Goal: Check status

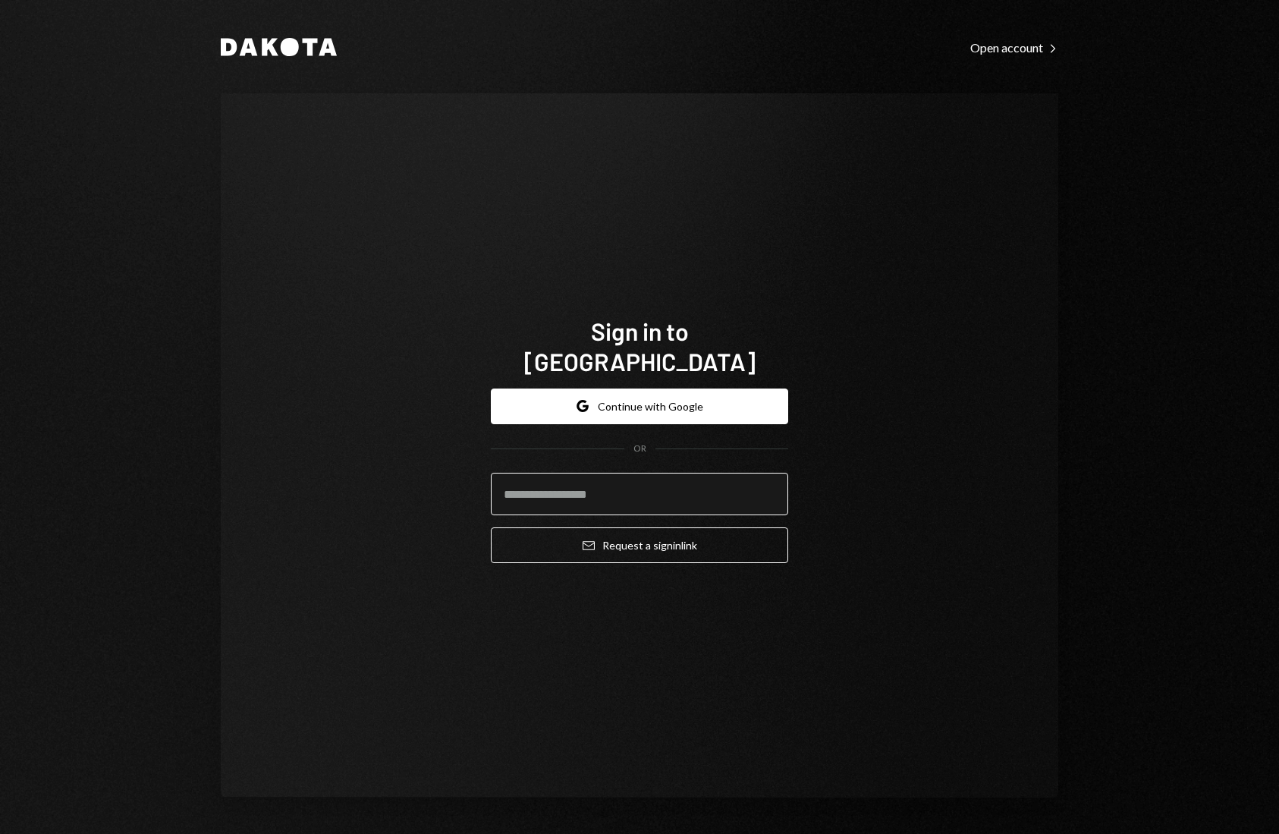
type input "**********"
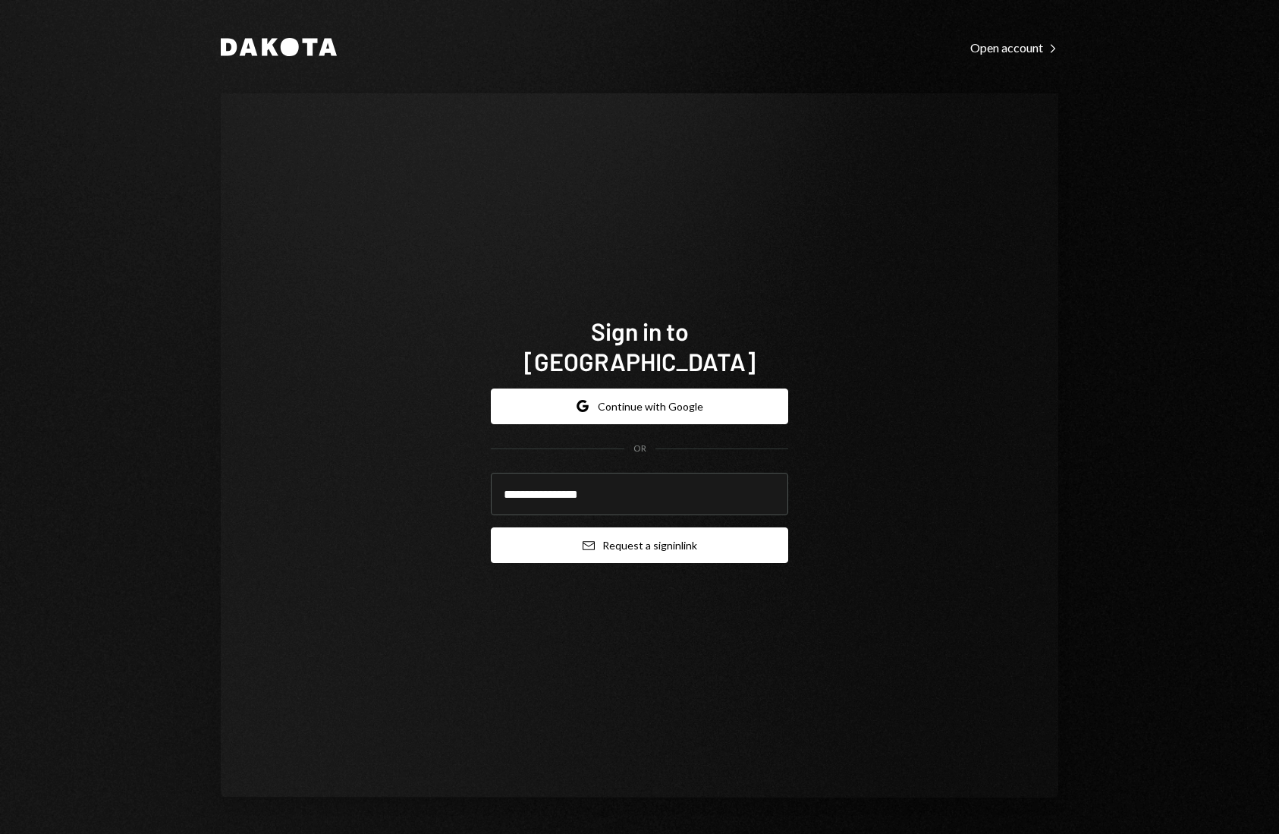
click at [652, 536] on button "Email Request a sign in link" at bounding box center [639, 545] width 297 height 36
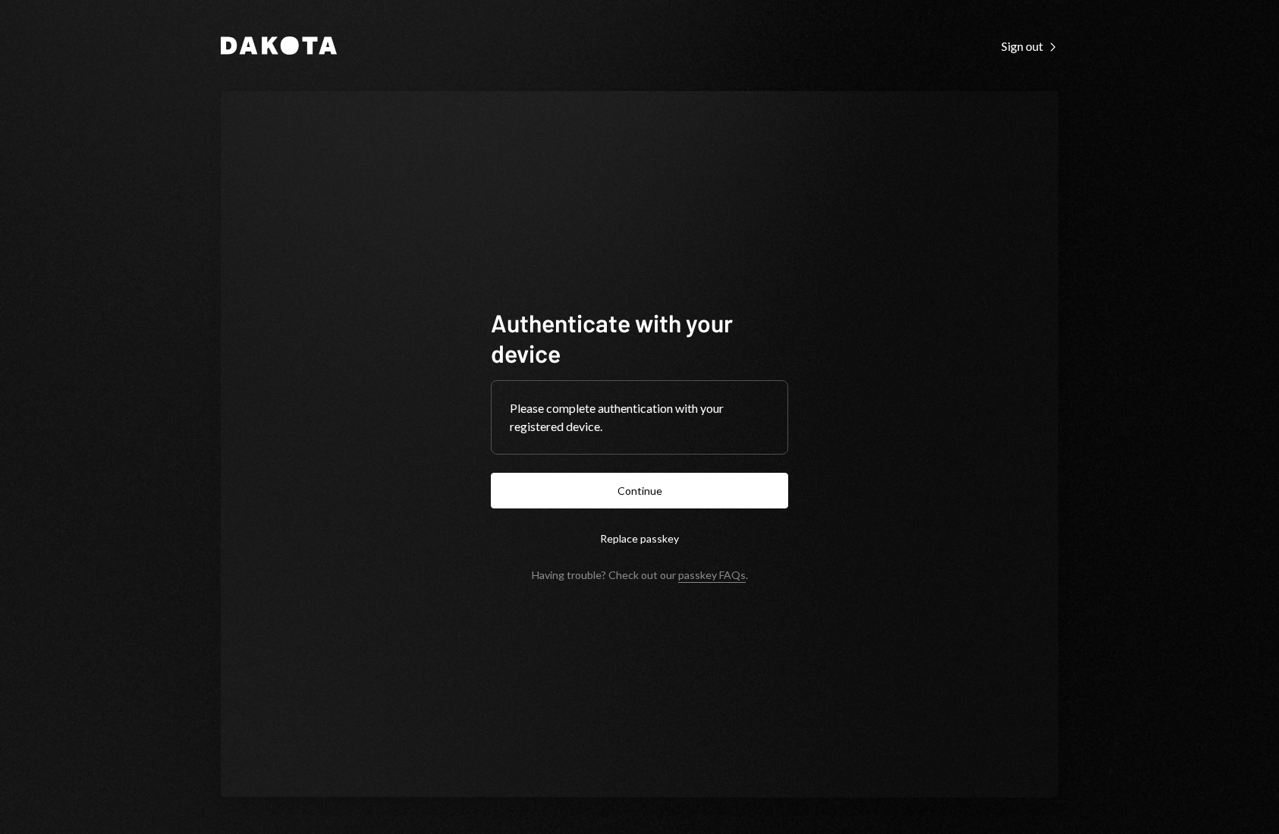
click at [702, 489] on button "Continue" at bounding box center [639, 491] width 297 height 36
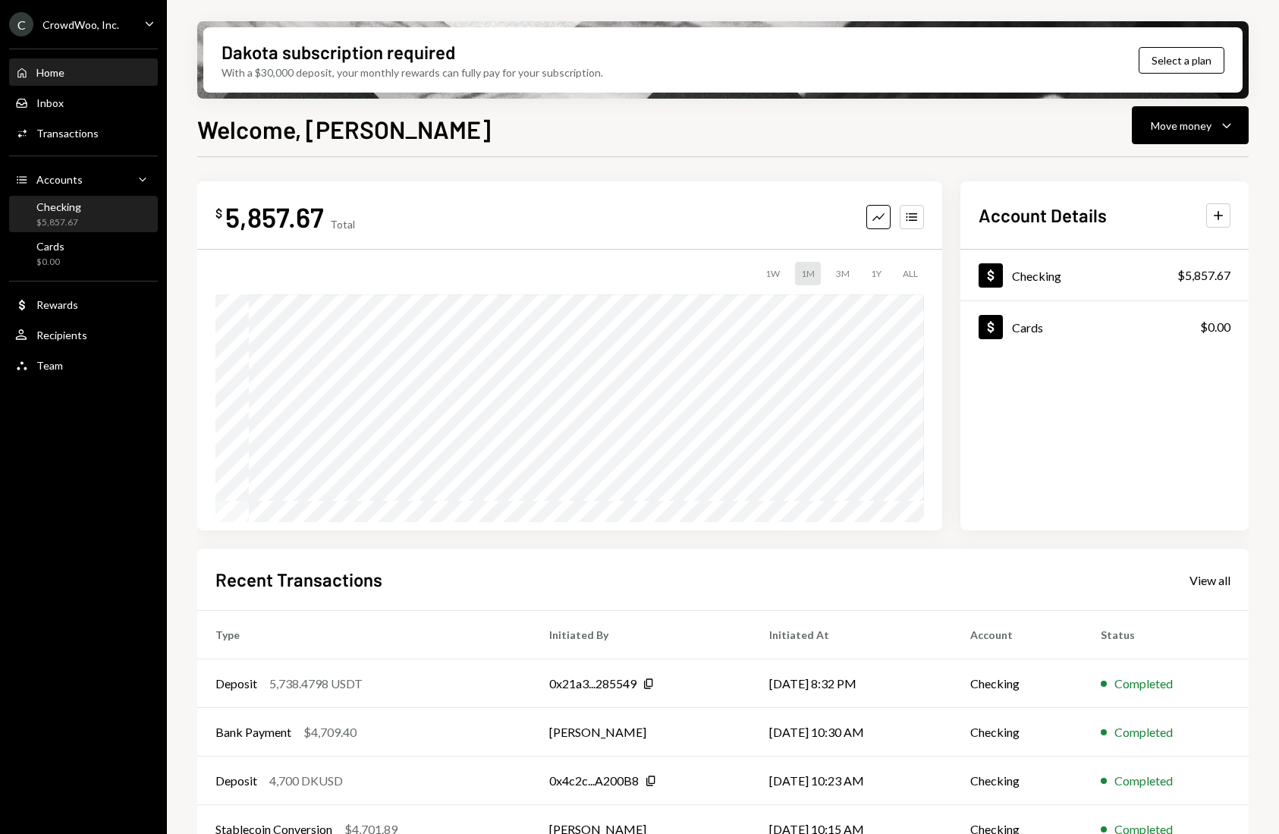
click at [86, 214] on div "Checking $5,857.67" at bounding box center [83, 214] width 137 height 29
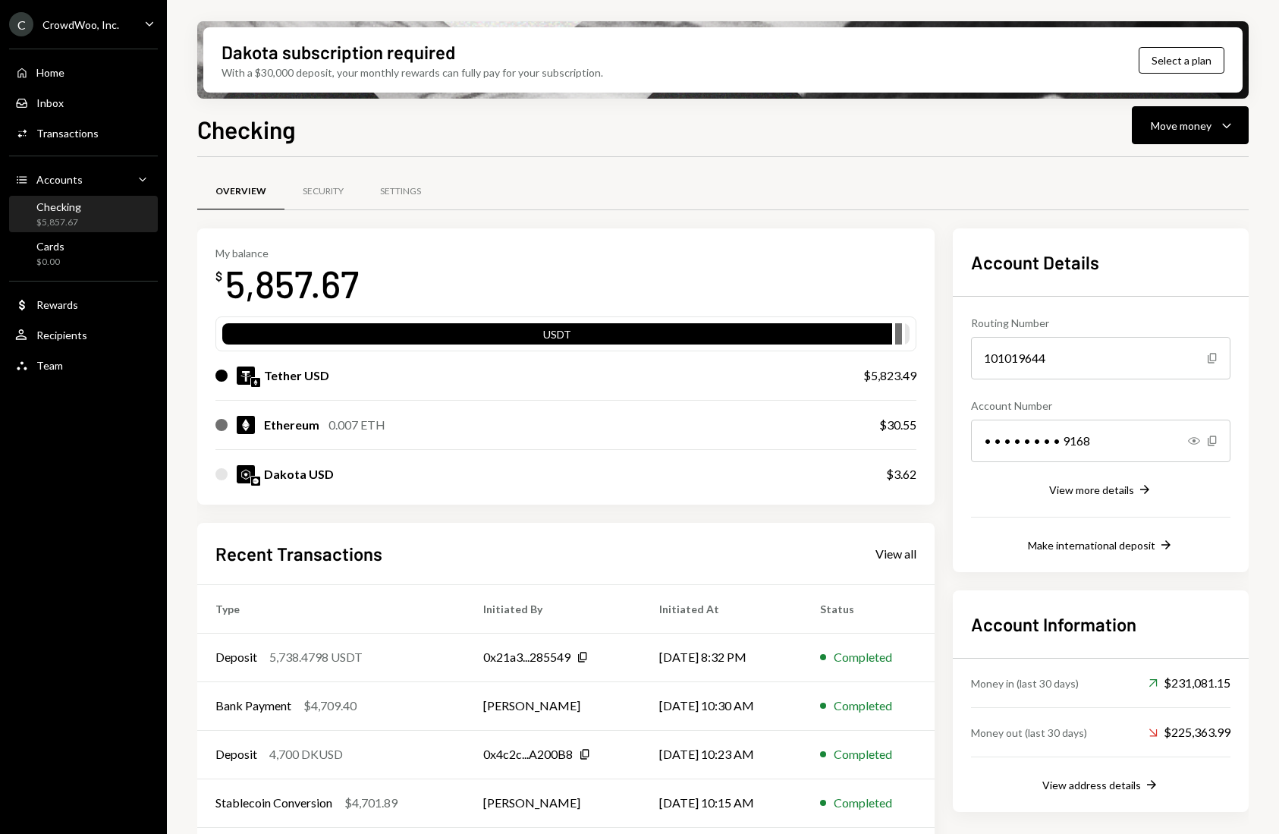
scroll to position [55, 0]
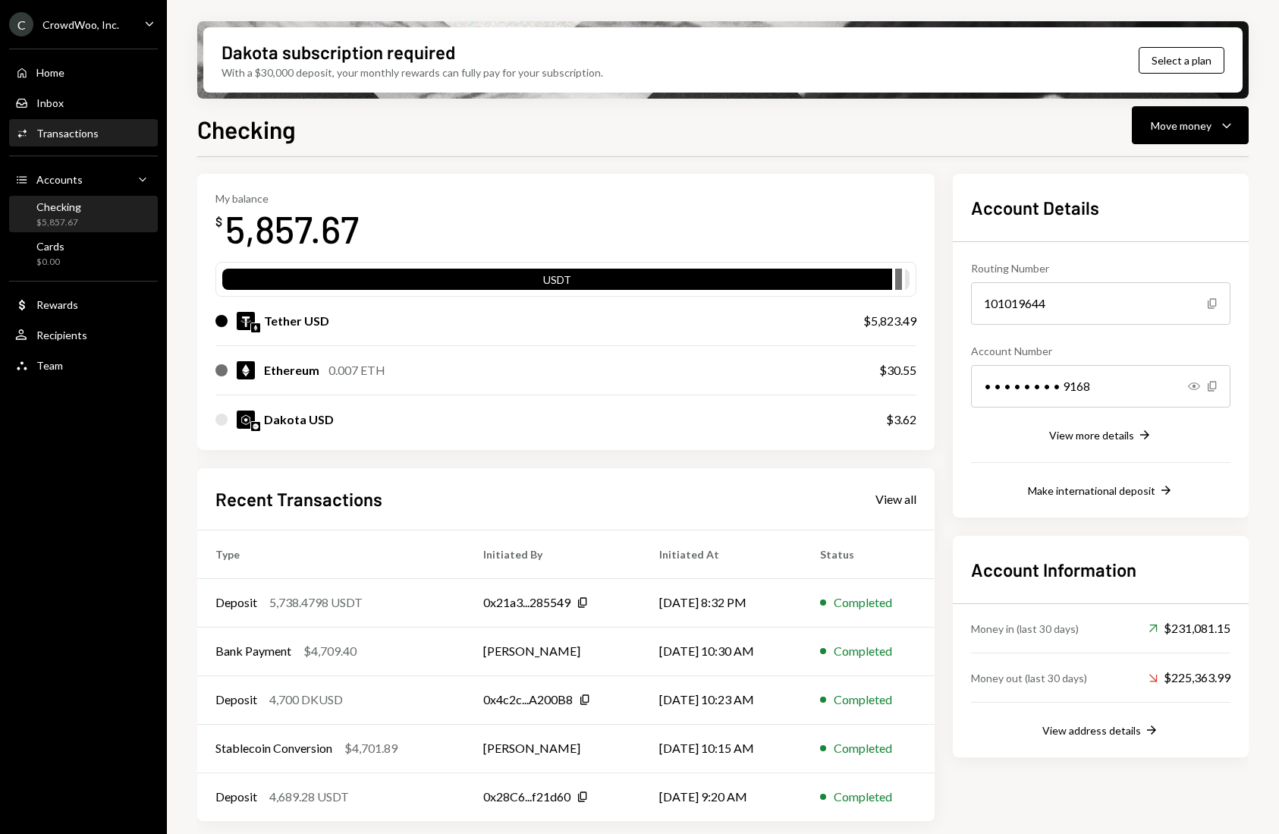
click at [76, 128] on div "Transactions" at bounding box center [67, 133] width 62 height 13
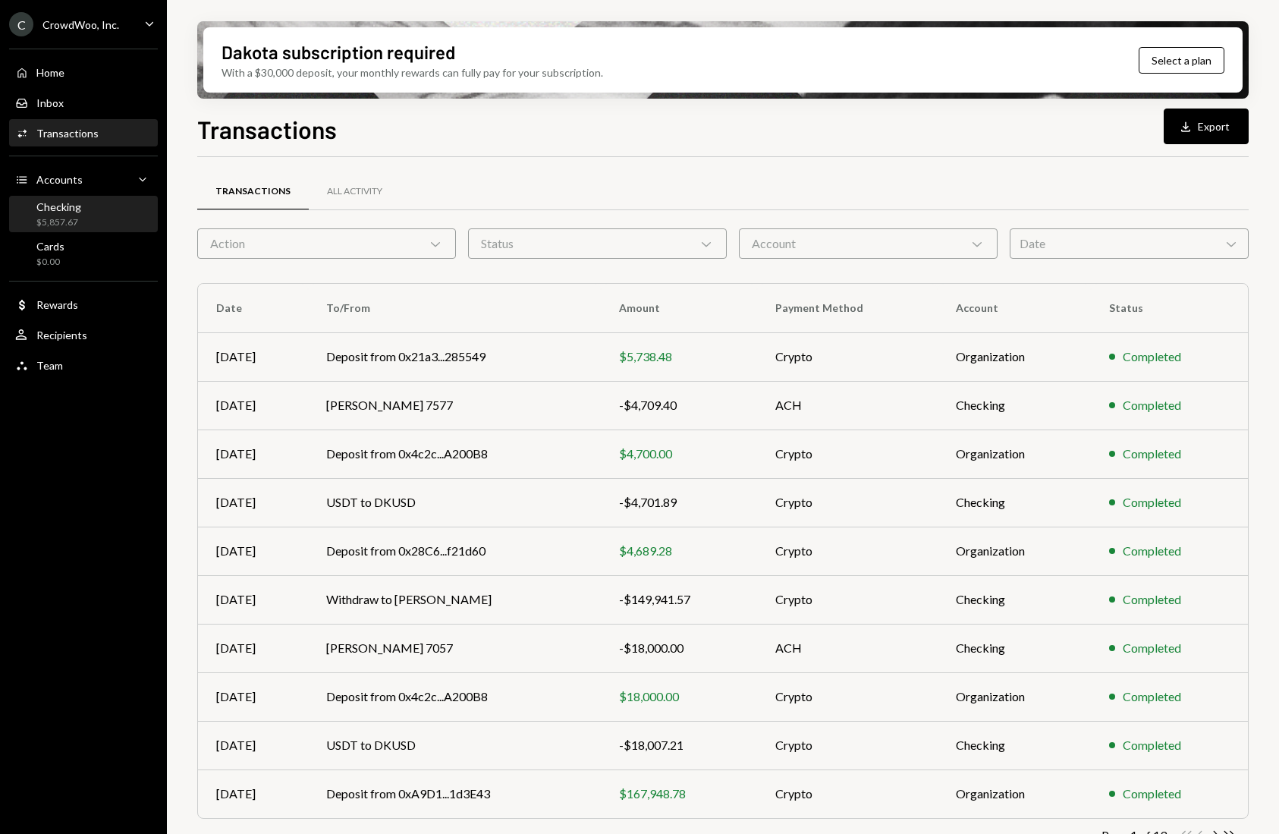
click at [47, 203] on div "Checking" at bounding box center [58, 206] width 45 height 13
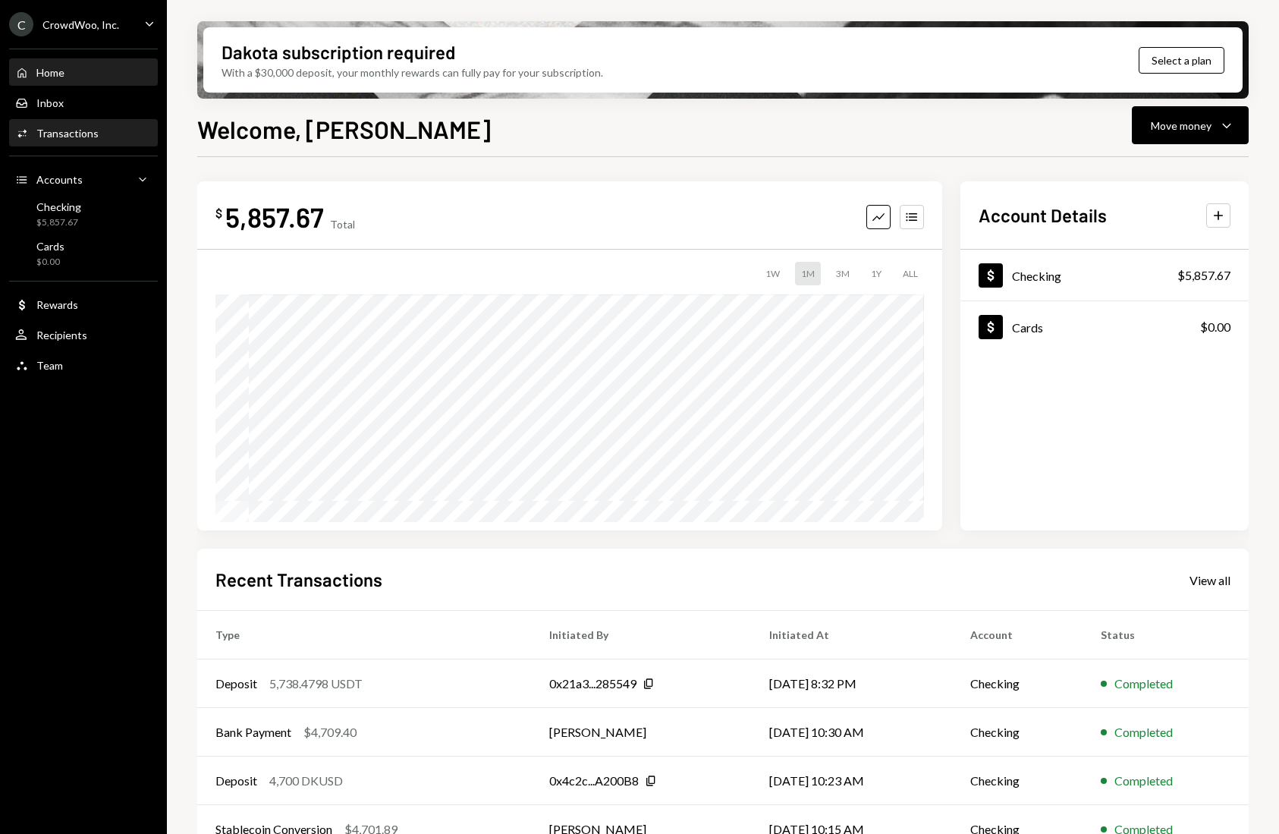
click at [72, 139] on div "Transactions" at bounding box center [67, 133] width 62 height 13
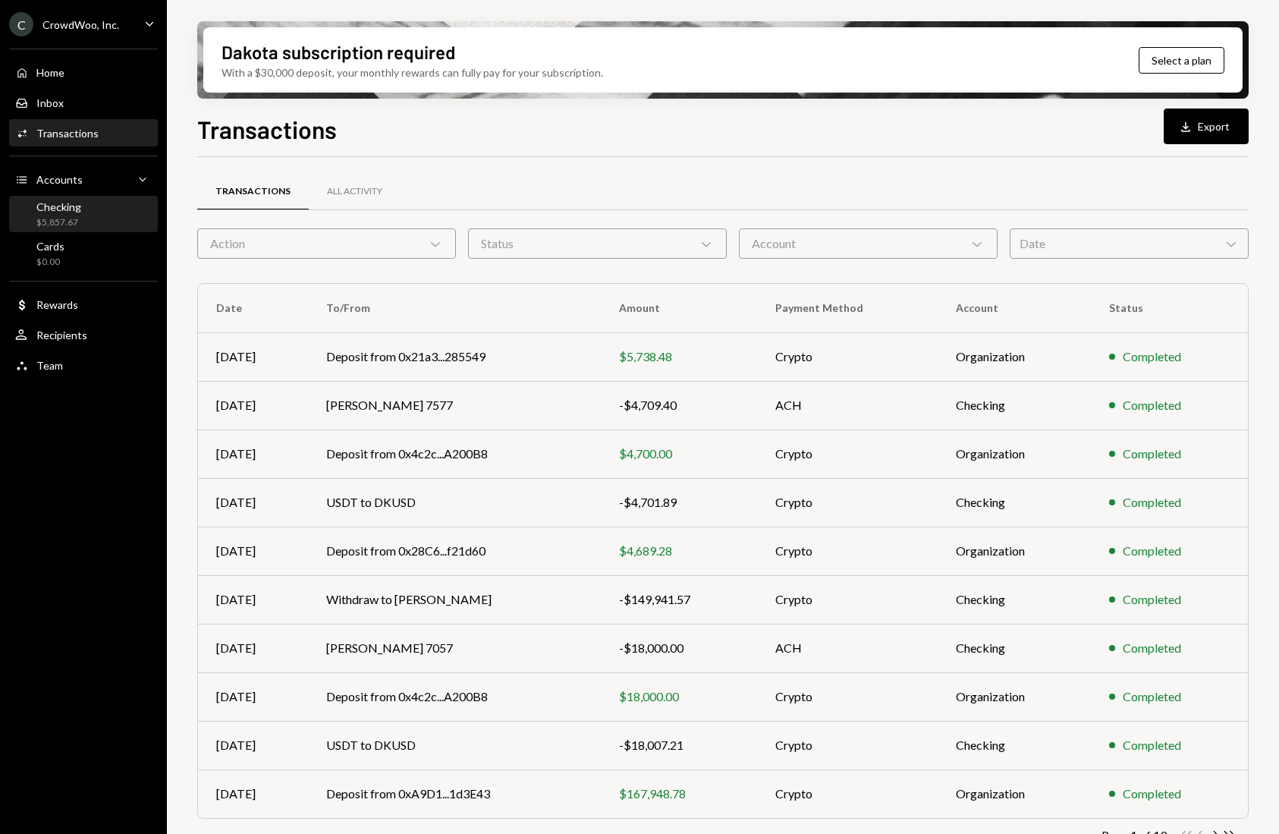
click at [74, 219] on div "$5,857.67" at bounding box center [58, 222] width 45 height 13
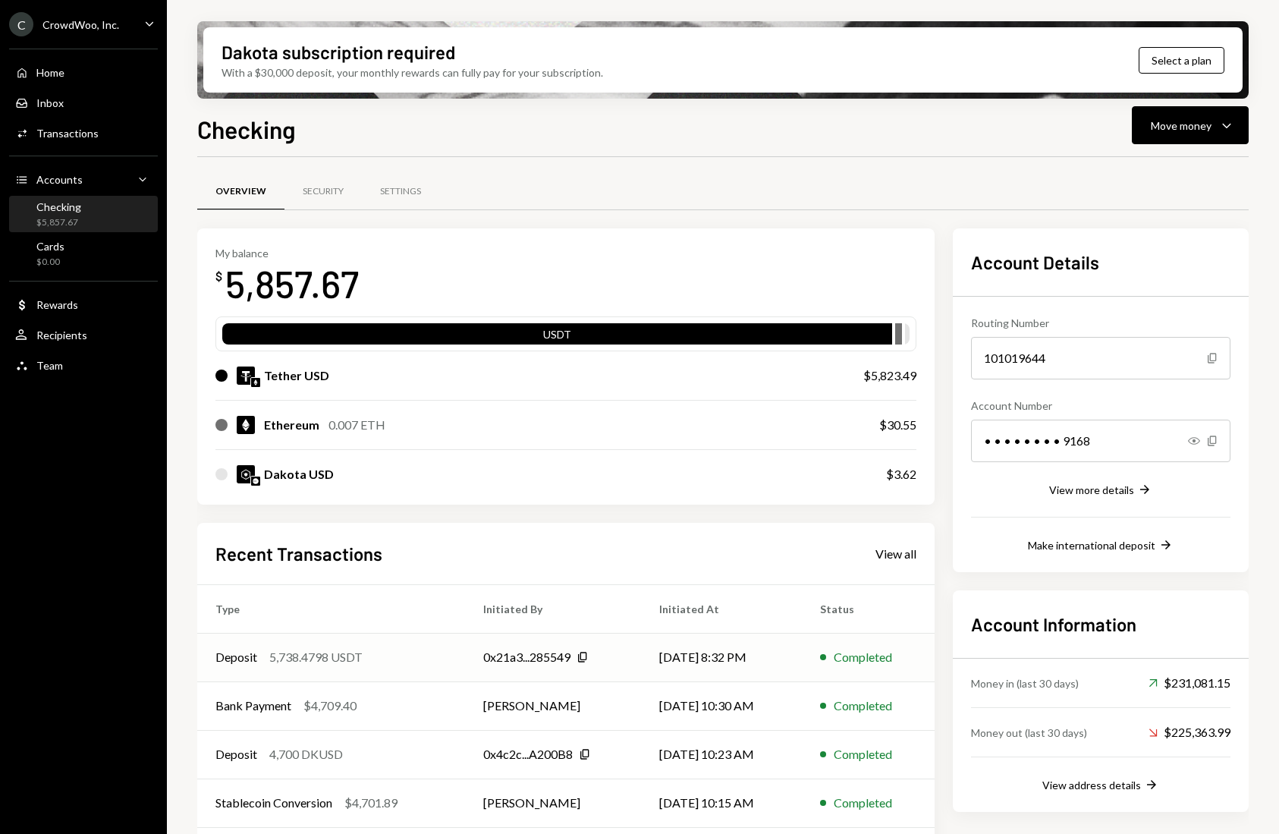
click at [339, 660] on div "5,738.4798 USDT" at bounding box center [315, 657] width 93 height 18
